Goal: Check status: Check status

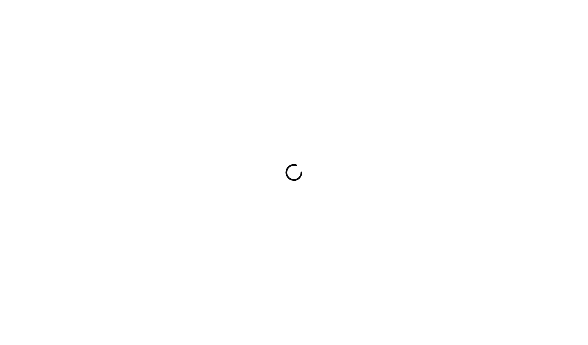
click at [281, 19] on div at bounding box center [294, 172] width 588 height 345
click at [392, 79] on div at bounding box center [294, 172] width 588 height 345
